Goal: Information Seeking & Learning: Learn about a topic

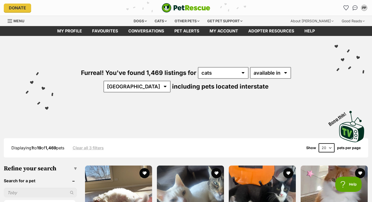
click at [323, 148] on select "20 40 60" at bounding box center [326, 147] width 16 height 9
select select "60"
click at [318, 143] on select "20 40 60" at bounding box center [326, 147] width 16 height 9
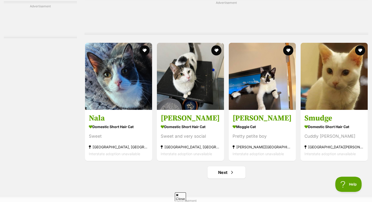
scroll to position [2312, 0]
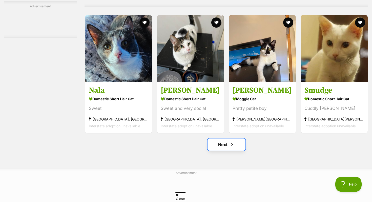
click at [224, 151] on link "Next" at bounding box center [226, 144] width 38 height 12
